Goal: Task Accomplishment & Management: Use online tool/utility

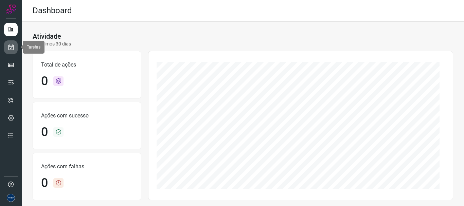
click at [11, 51] on link at bounding box center [11, 47] width 14 height 14
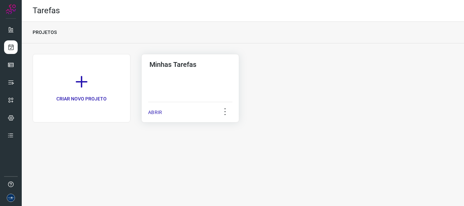
click at [158, 111] on p "ABRIR" at bounding box center [155, 112] width 14 height 7
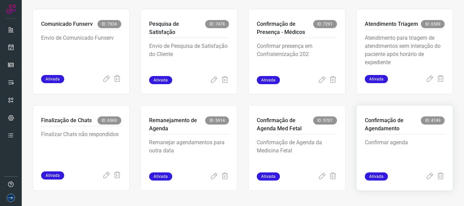
scroll to position [143, 0]
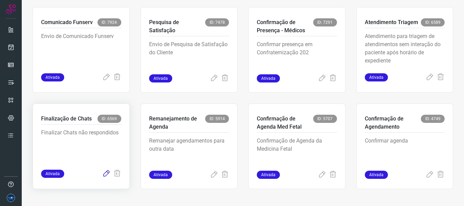
click at [106, 172] on icon at bounding box center [106, 174] width 8 height 8
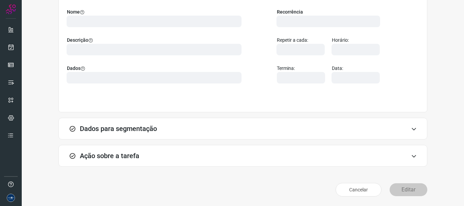
scroll to position [59, 0]
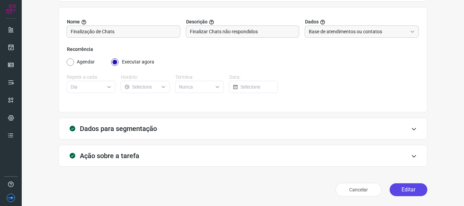
click at [409, 193] on button "Editar" at bounding box center [409, 189] width 38 height 13
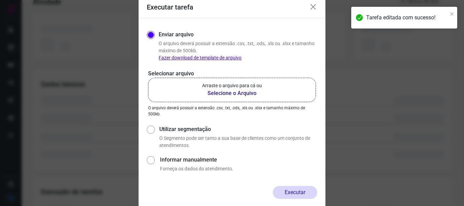
click at [209, 92] on b "Selecione o Arquivo" at bounding box center [232, 93] width 60 height 8
click at [0, 0] on input "Arraste o arquivo para cá ou Selecione o Arquivo" at bounding box center [0, 0] width 0 height 0
click at [167, 130] on label "Utilizar segmentação" at bounding box center [238, 129] width 158 height 8
click at [154, 130] on input "Utilizar segmentação" at bounding box center [150, 136] width 7 height 25
radio input "true"
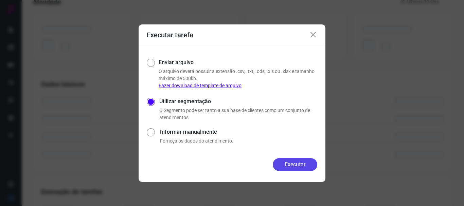
click at [297, 167] on button "Executar" at bounding box center [295, 164] width 44 height 13
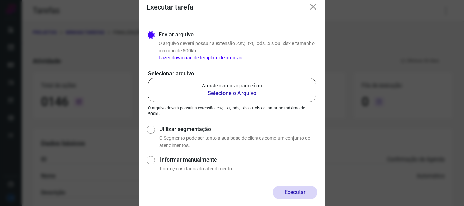
click at [313, 7] on icon at bounding box center [313, 7] width 8 height 8
